Goal: Check status: Check status

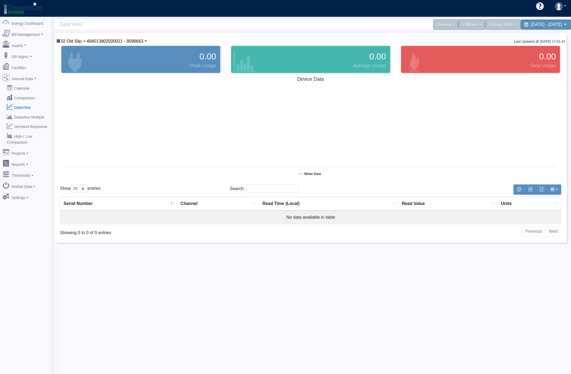
select select "25"
click at [64, 44] on span "32 Old Slip > 494013802500021 - 8096663" at bounding box center [102, 41] width 83 height 5
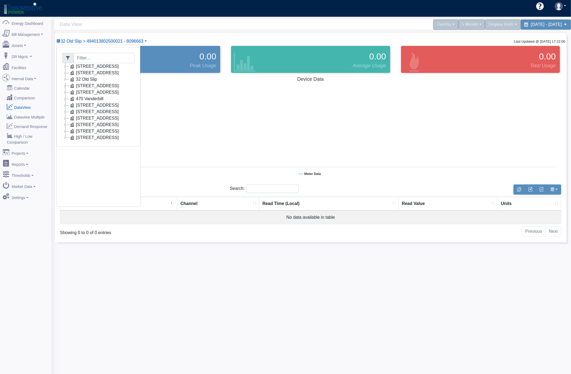
click at [65, 105] on icon at bounding box center [65, 105] width 6 height 6
click at [103, 111] on link "Con Edison Electric (15387XX)" at bounding box center [109, 112] width 68 height 6
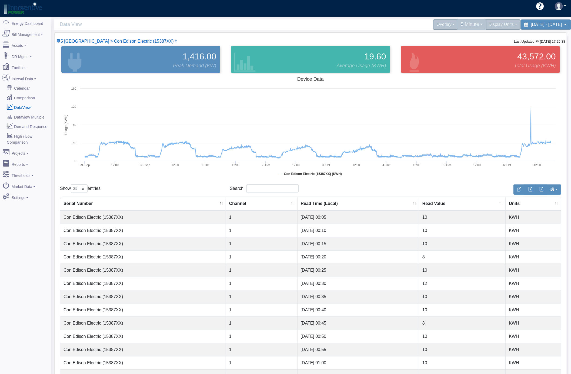
click at [457, 25] on div "5 Minute" at bounding box center [471, 24] width 29 height 11
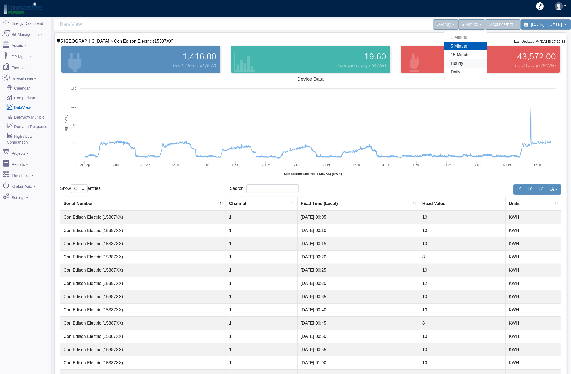
click at [444, 63] on link "Hourly" at bounding box center [465, 63] width 43 height 9
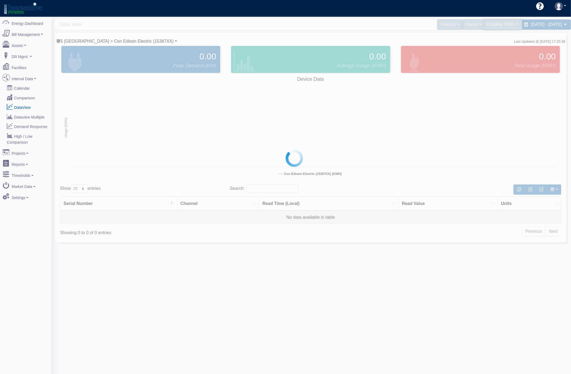
click at [483, 25] on div "Display Units" at bounding box center [502, 24] width 39 height 11
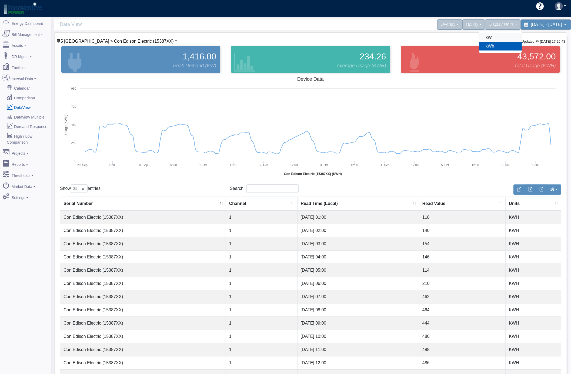
click at [479, 37] on link "kW" at bounding box center [500, 37] width 43 height 9
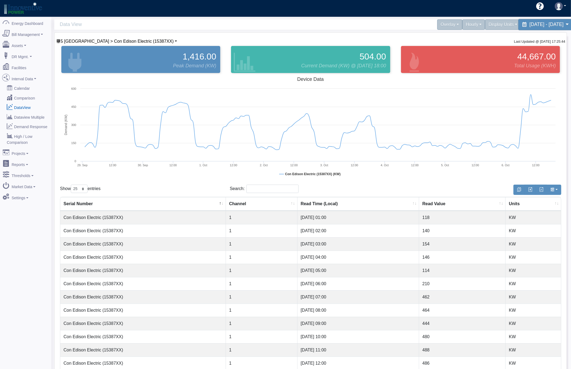
click at [529, 27] on span "[DATE] - [DATE]" at bounding box center [546, 24] width 34 height 5
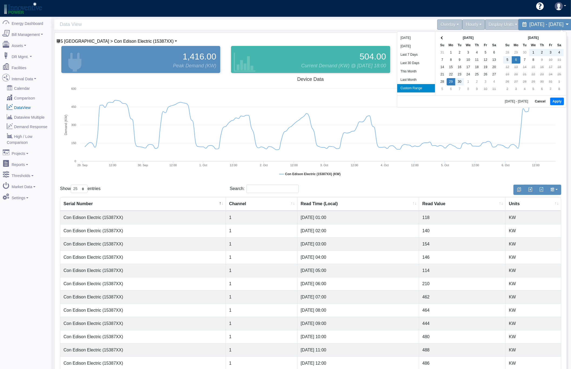
click at [529, 27] on span "[DATE] - [DATE]" at bounding box center [546, 24] width 34 height 5
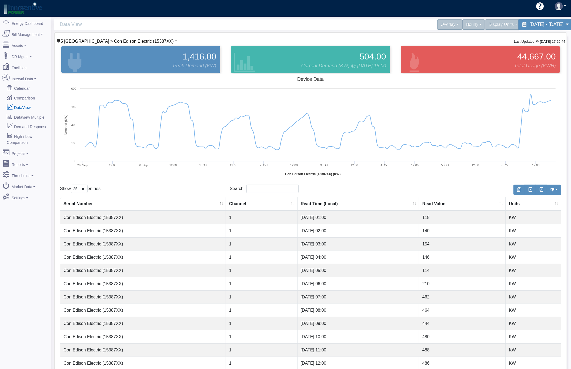
click at [529, 27] on span "[DATE] - [DATE]" at bounding box center [546, 24] width 34 height 5
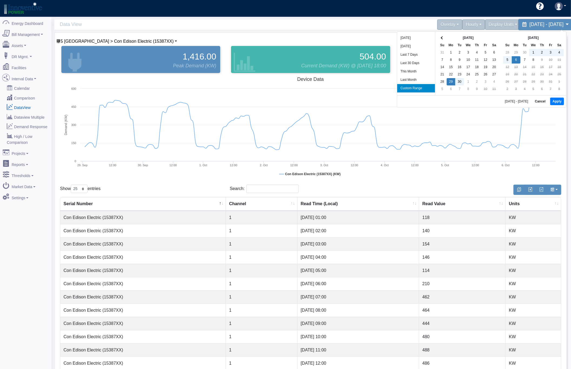
click at [529, 27] on span "[DATE] - [DATE]" at bounding box center [546, 24] width 34 height 5
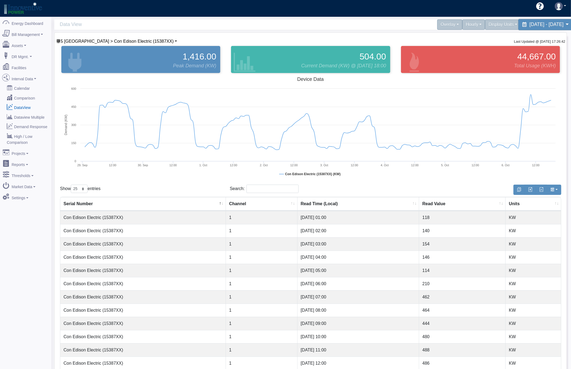
click at [529, 24] on span "[DATE] - [DATE]" at bounding box center [546, 24] width 34 height 5
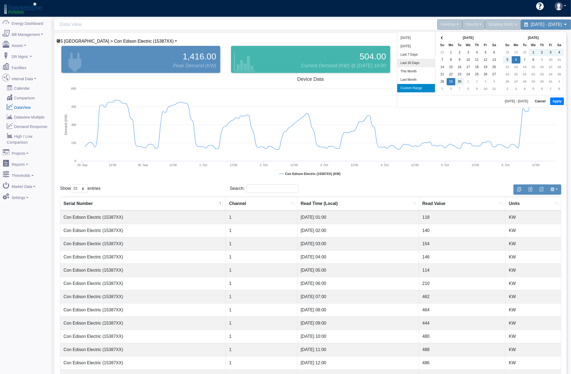
click at [424, 65] on li "Last 30 Days" at bounding box center [416, 63] width 38 height 8
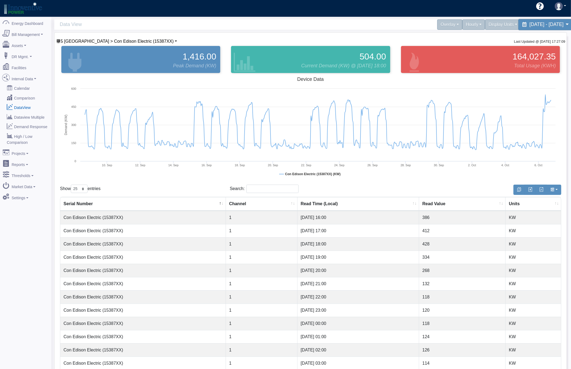
click at [529, 26] on span "[DATE] - [DATE]" at bounding box center [546, 24] width 34 height 5
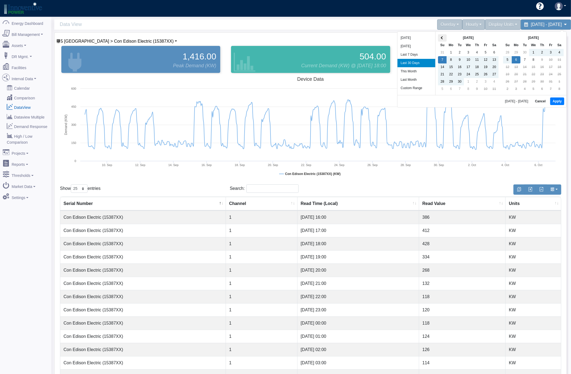
click at [441, 38] on span at bounding box center [442, 37] width 3 height 3
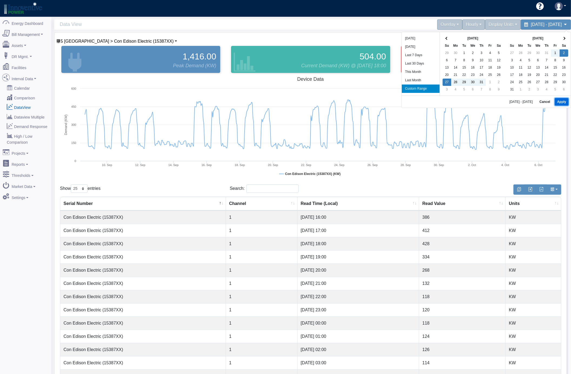
click at [563, 100] on button "Apply" at bounding box center [562, 102] width 14 height 8
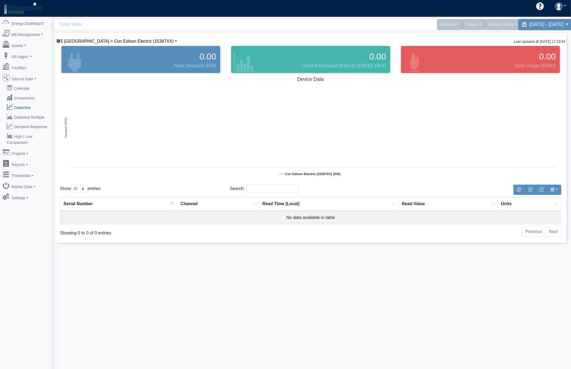
click at [518, 28] on div "[DATE] - [DATE]" at bounding box center [545, 24] width 55 height 11
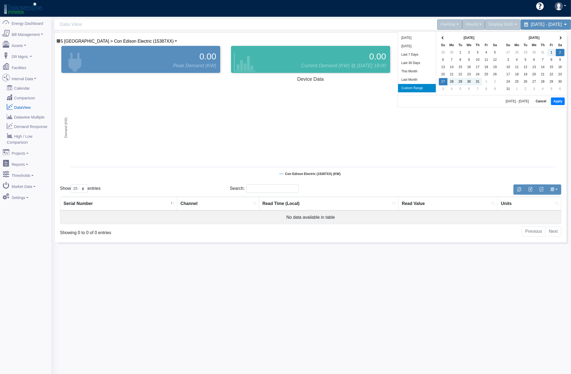
click at [411, 59] on li "Last 30 Days" at bounding box center [417, 63] width 38 height 8
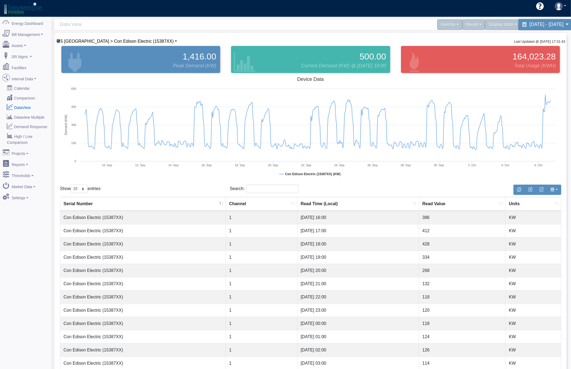
click at [529, 24] on span "[DATE] - [DATE]" at bounding box center [546, 24] width 34 height 5
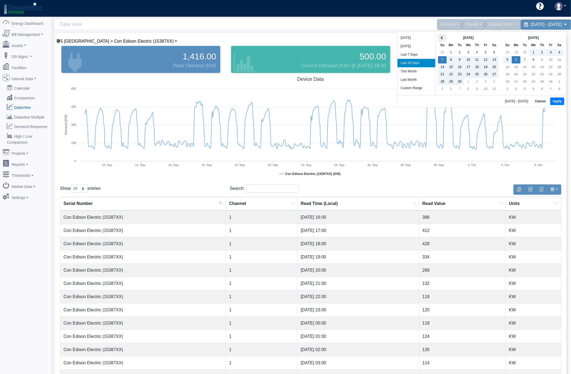
click at [442, 38] on span at bounding box center [442, 37] width 3 height 3
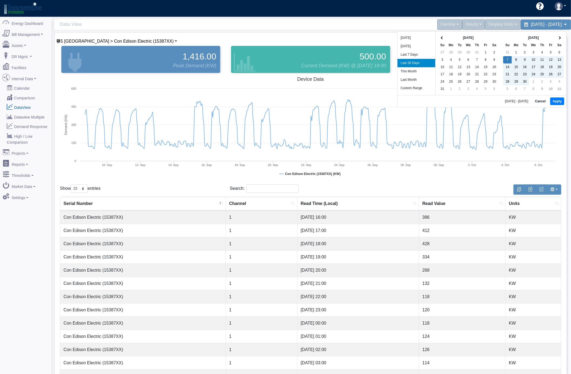
click at [442, 38] on span at bounding box center [442, 37] width 3 height 3
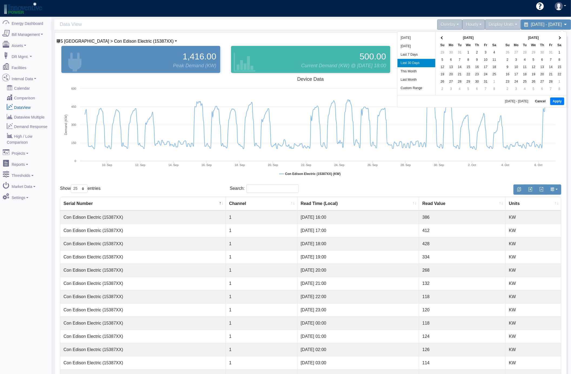
click at [442, 38] on span at bounding box center [442, 37] width 3 height 3
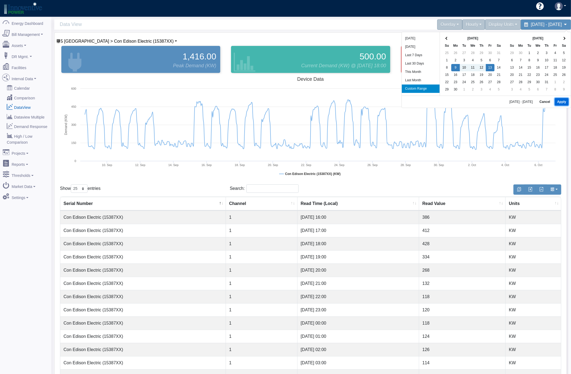
click at [565, 100] on button "Apply" at bounding box center [562, 102] width 14 height 8
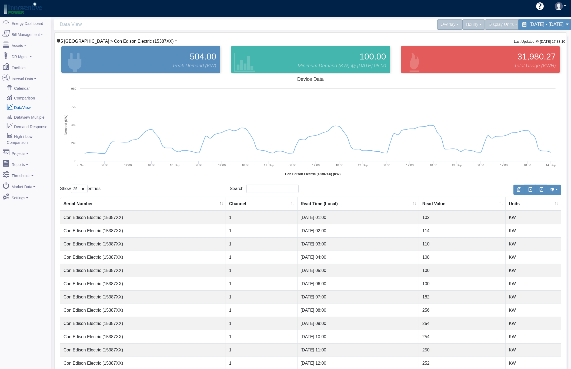
click at [529, 26] on span "[DATE] - [DATE]" at bounding box center [546, 24] width 34 height 5
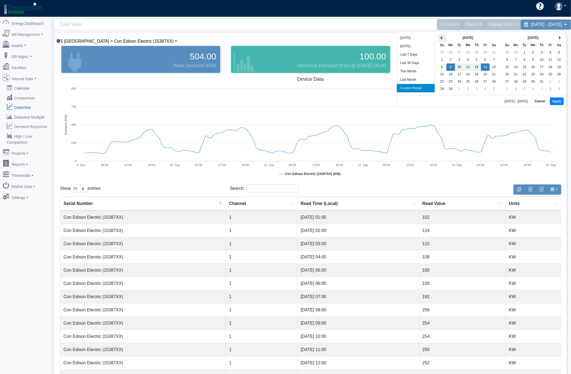
click at [438, 37] on th at bounding box center [442, 37] width 9 height 7
click at [559, 102] on button "Apply" at bounding box center [562, 102] width 14 height 8
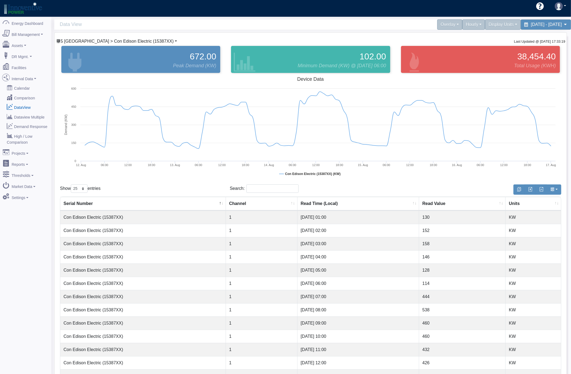
click at [155, 41] on link "5 [GEOGRAPHIC_DATA] > Con Edison Electric (15387XX)" at bounding box center [116, 41] width 121 height 5
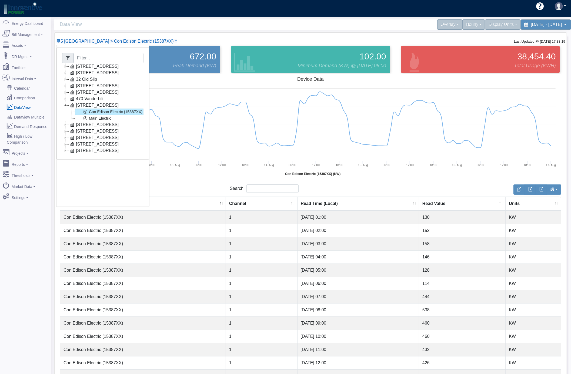
click at [132, 115] on link "Con Edison Electric (15387XX)" at bounding box center [109, 112] width 68 height 6
